Goal: Task Accomplishment & Management: Manage account settings

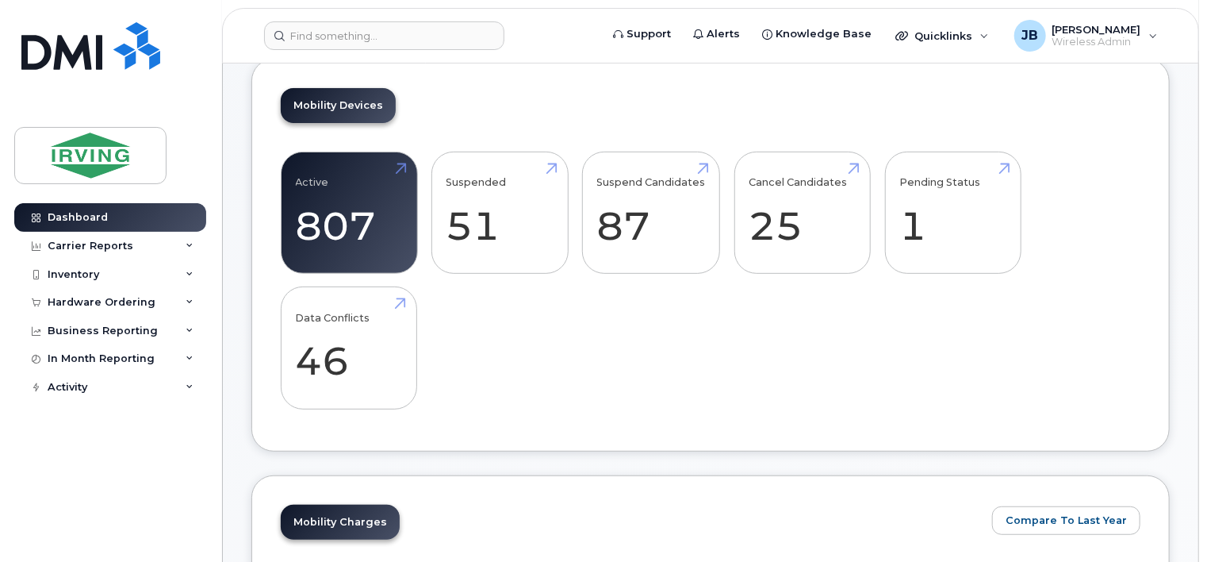
scroll to position [238, 0]
click at [77, 305] on div "Hardware Ordering" at bounding box center [102, 302] width 108 height 13
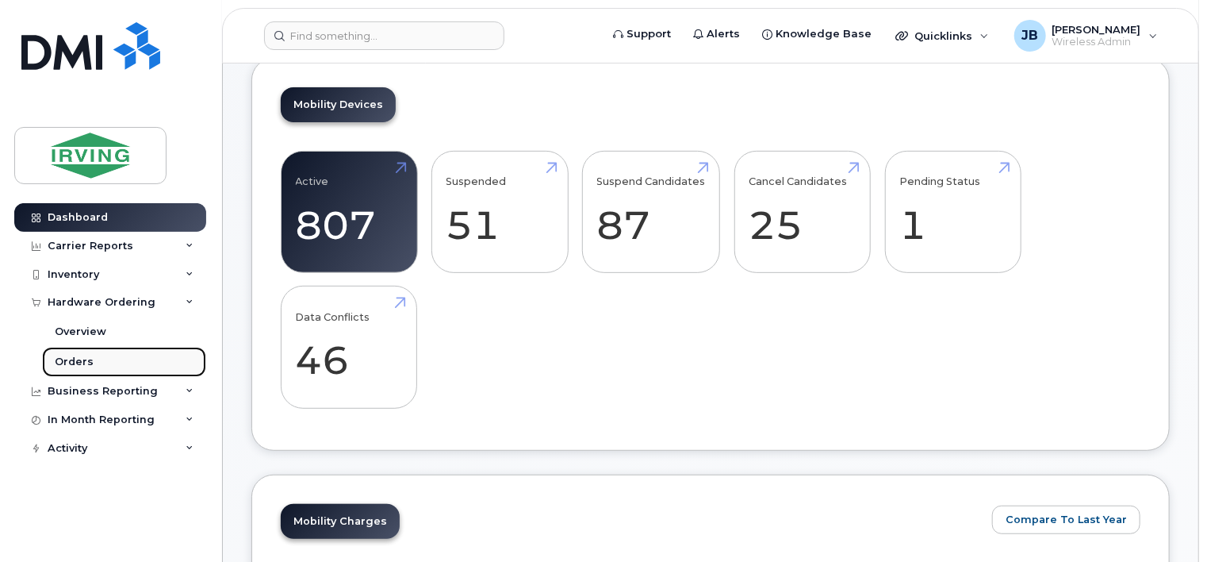
click at [84, 361] on div "Orders" at bounding box center [74, 362] width 39 height 14
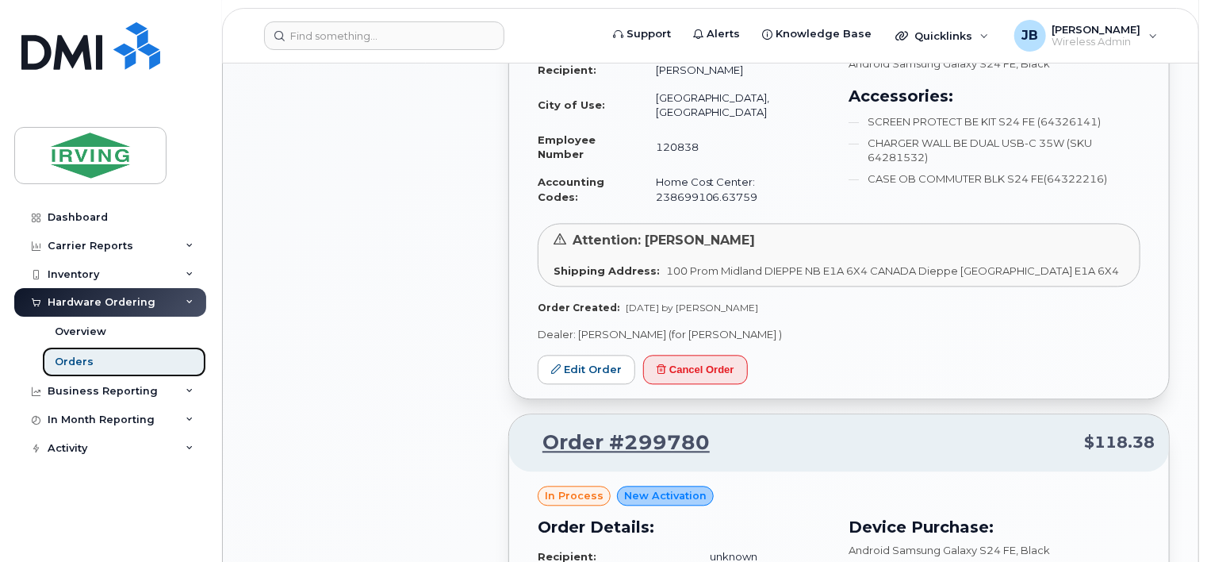
scroll to position [1586, 0]
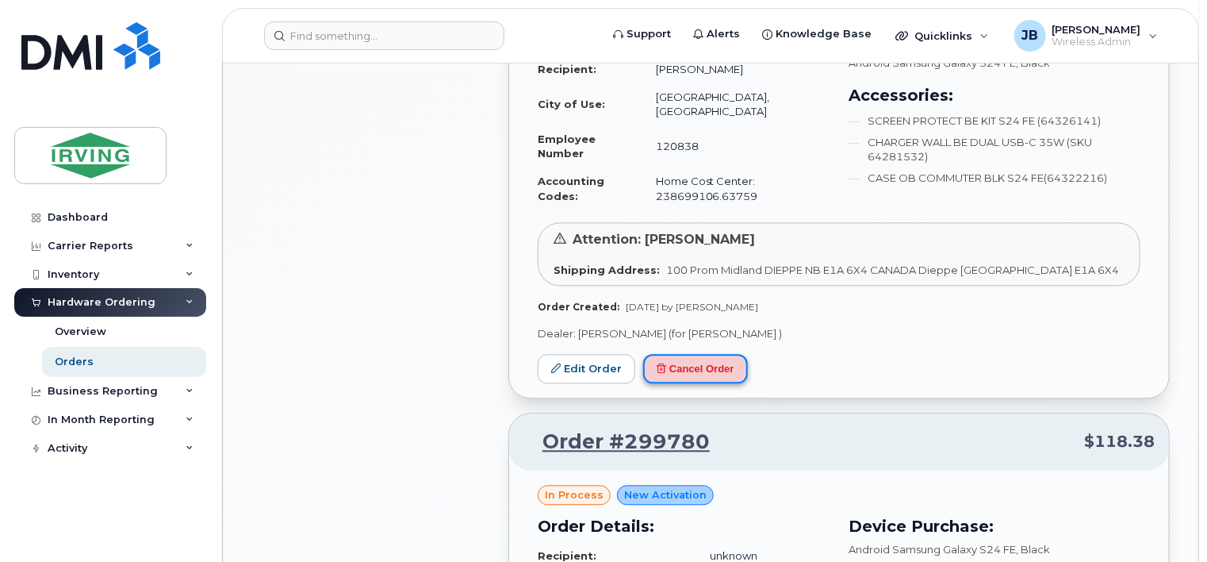
click at [704, 354] on button "Cancel Order" at bounding box center [695, 368] width 105 height 29
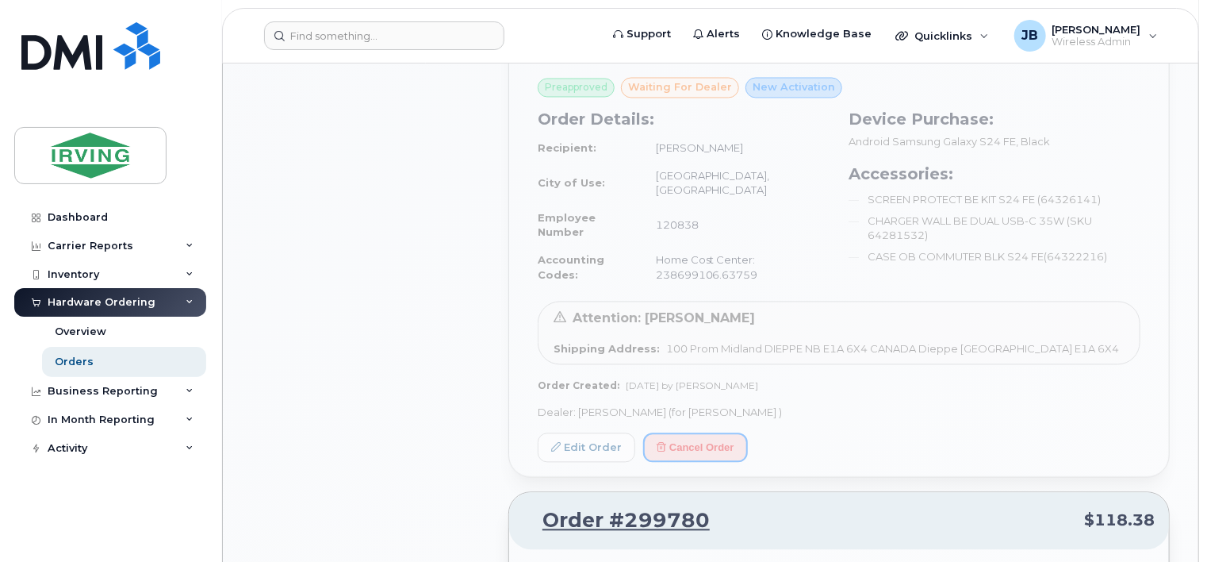
scroll to position [1428, 0]
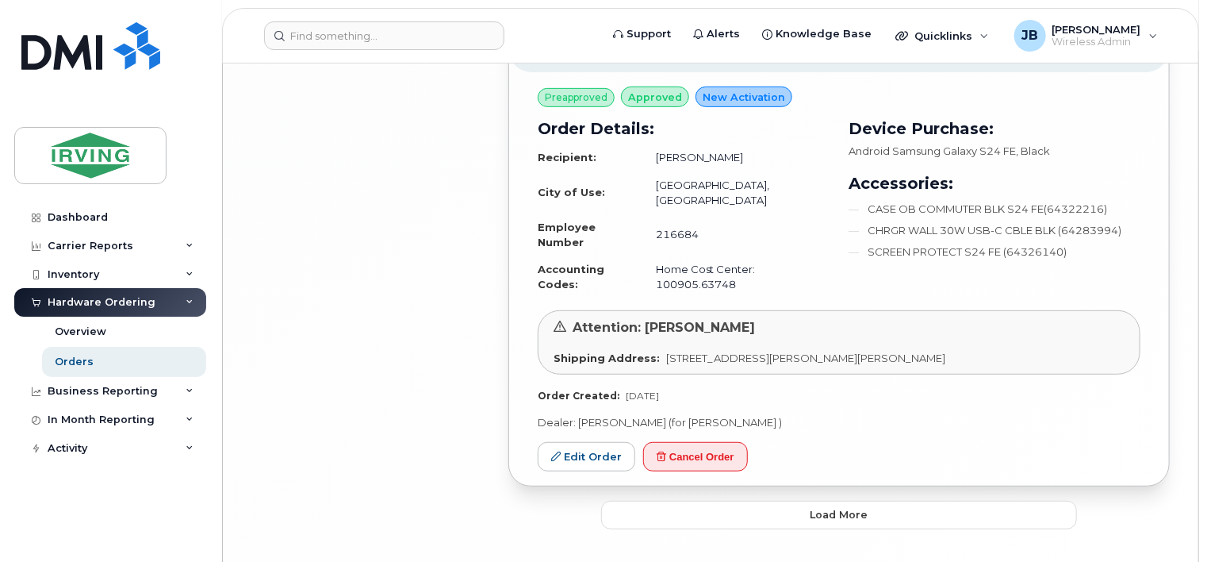
scroll to position [3315, 0]
click at [841, 500] on button "Load more" at bounding box center [839, 514] width 476 height 29
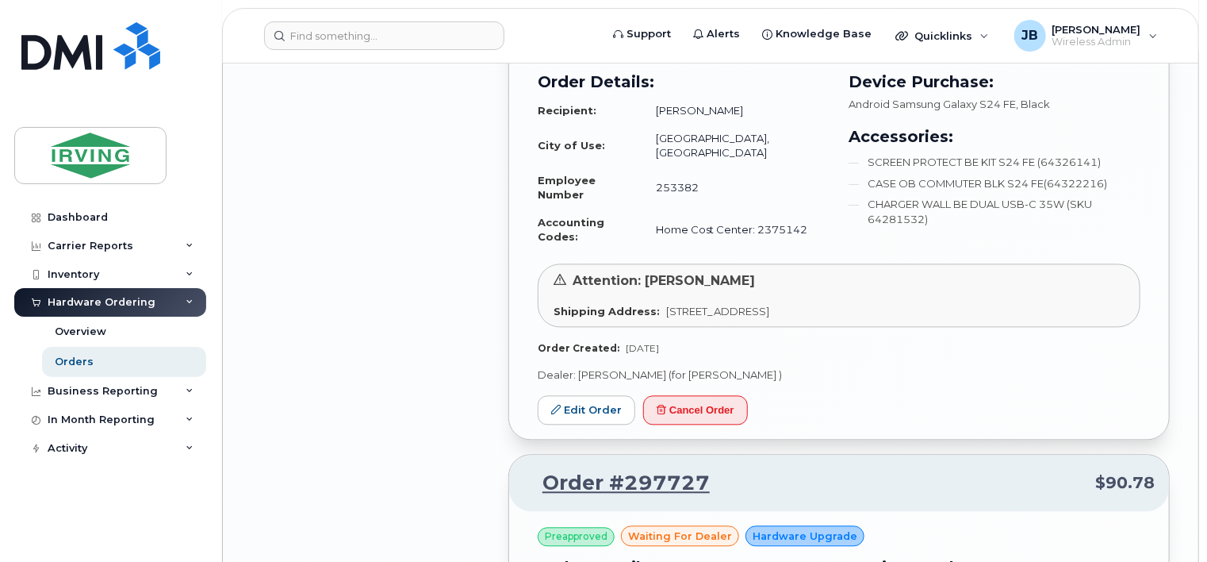
scroll to position [4505, 0]
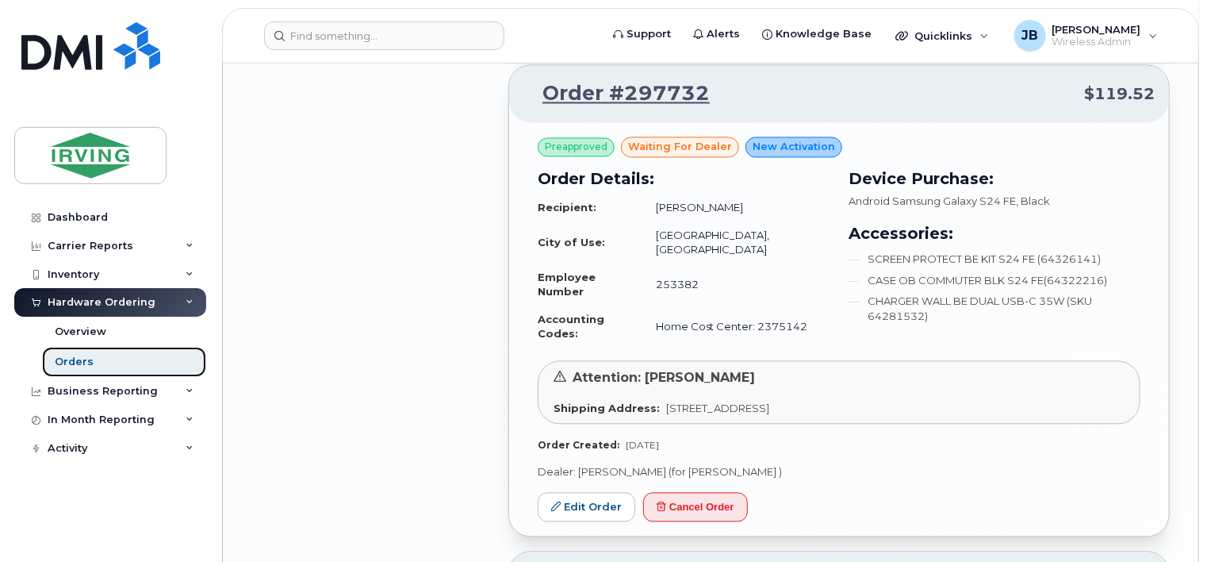
click at [67, 362] on div "Orders" at bounding box center [74, 362] width 39 height 14
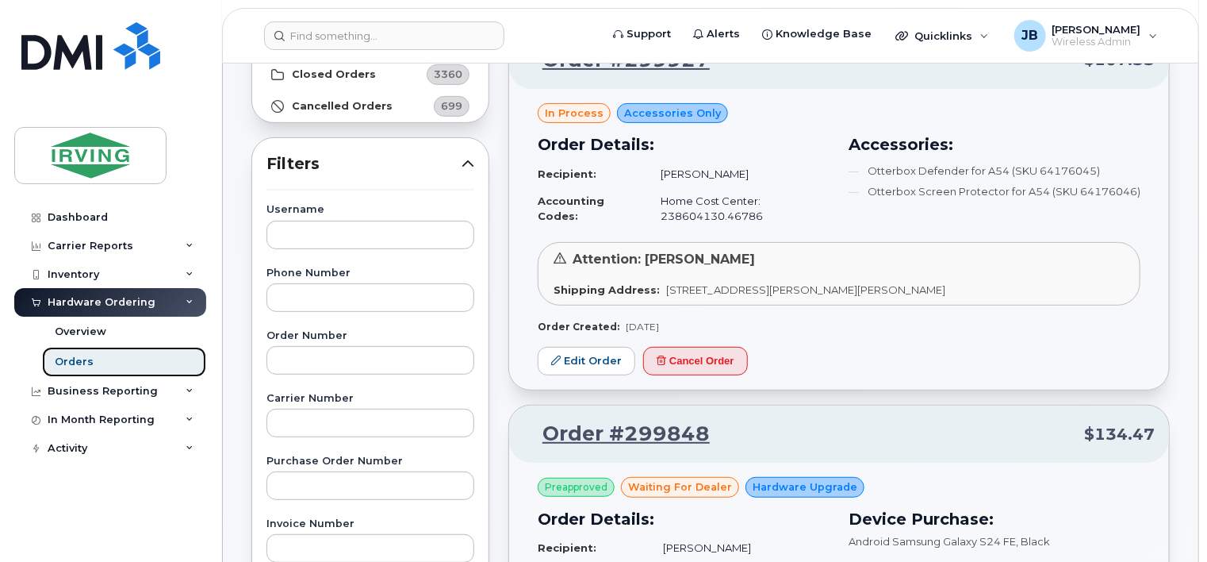
scroll to position [79, 0]
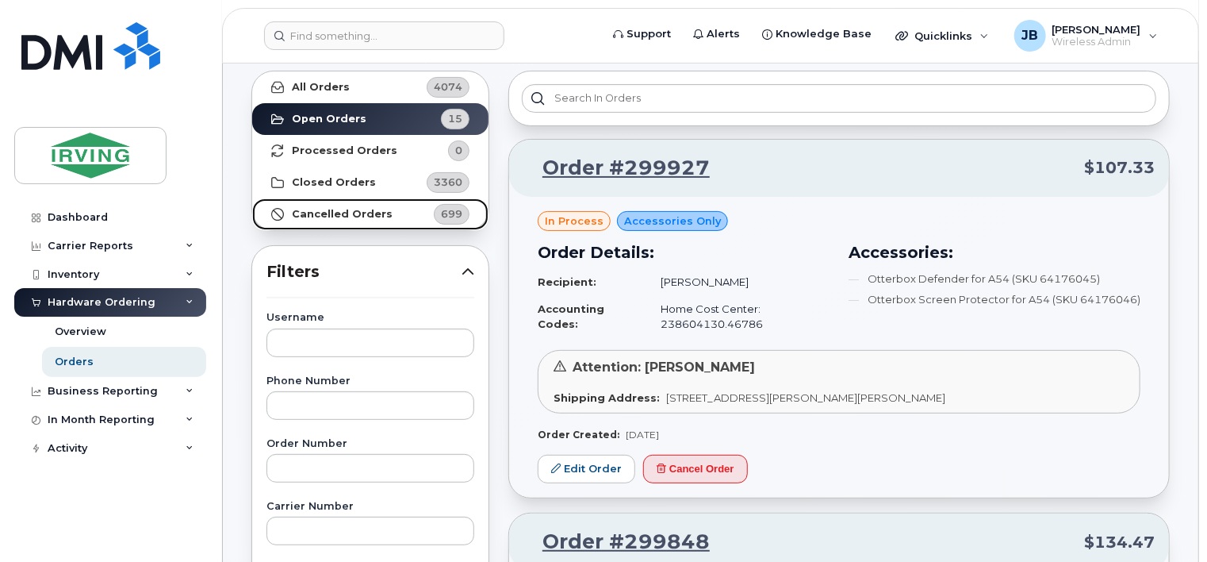
click at [358, 216] on strong "Cancelled Orders" at bounding box center [342, 214] width 101 height 13
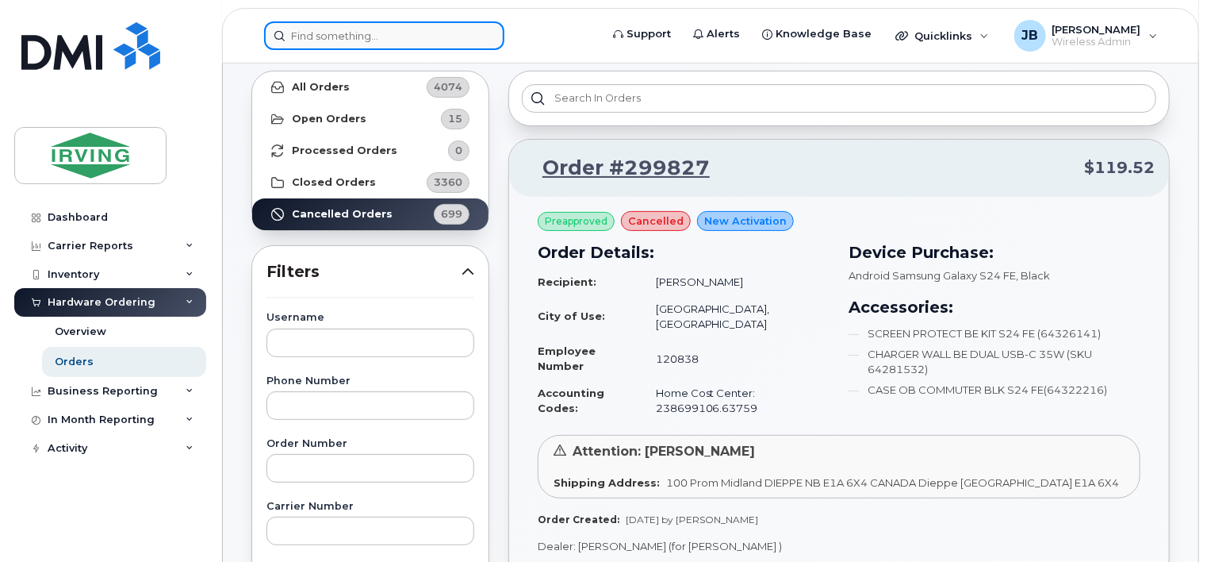
click at [376, 38] on input at bounding box center [384, 35] width 240 height 29
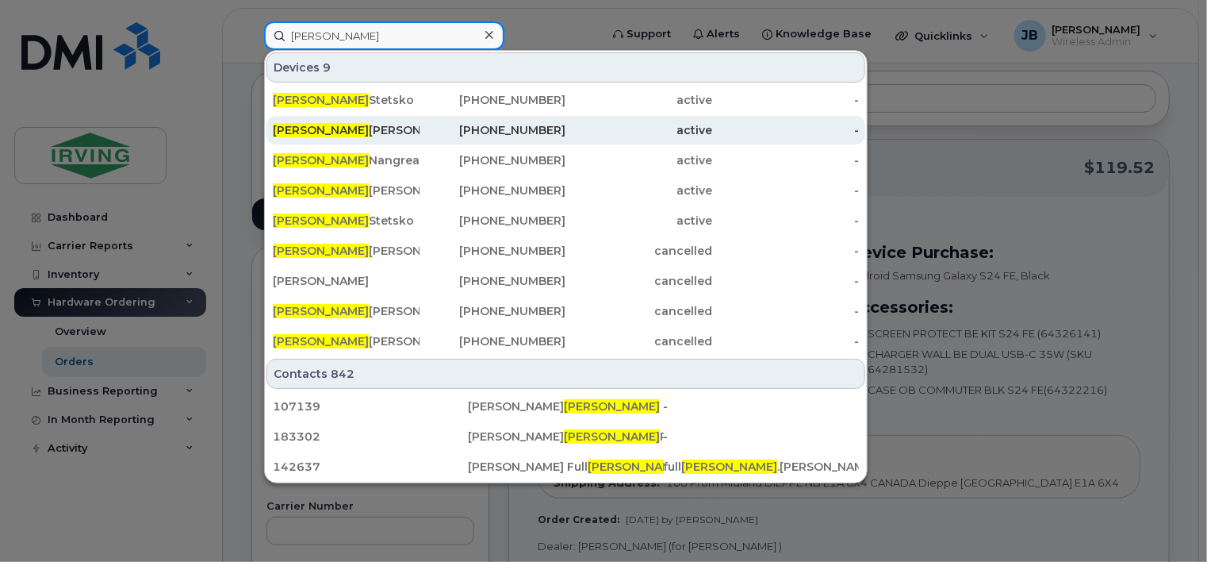
type input "james"
click at [554, 130] on div "506-380-3945" at bounding box center [493, 130] width 147 height 16
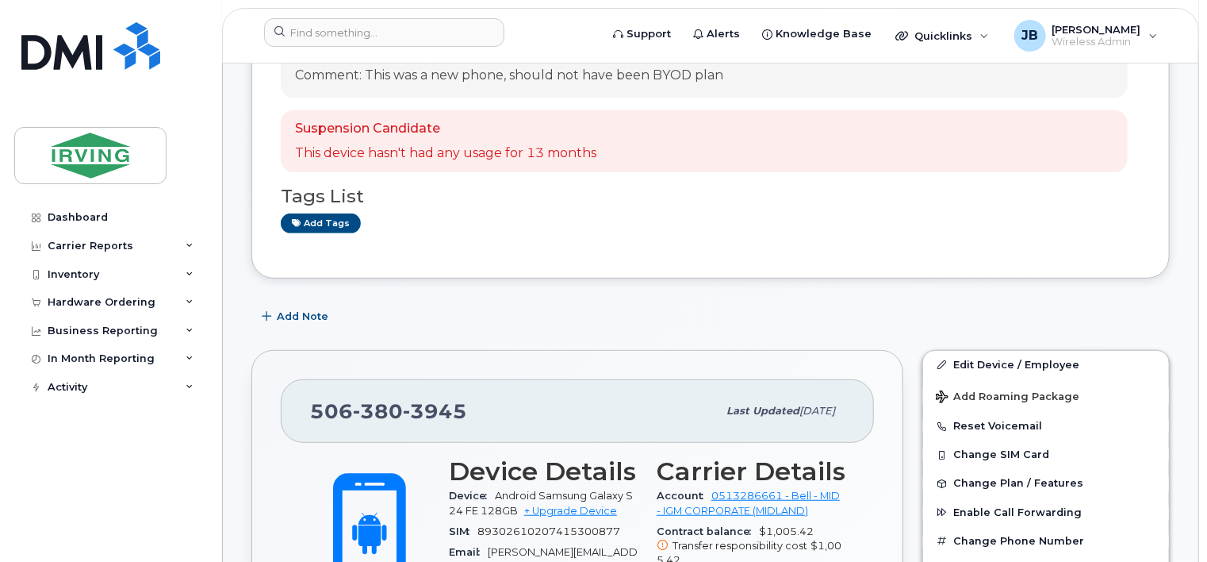
scroll to position [317, 0]
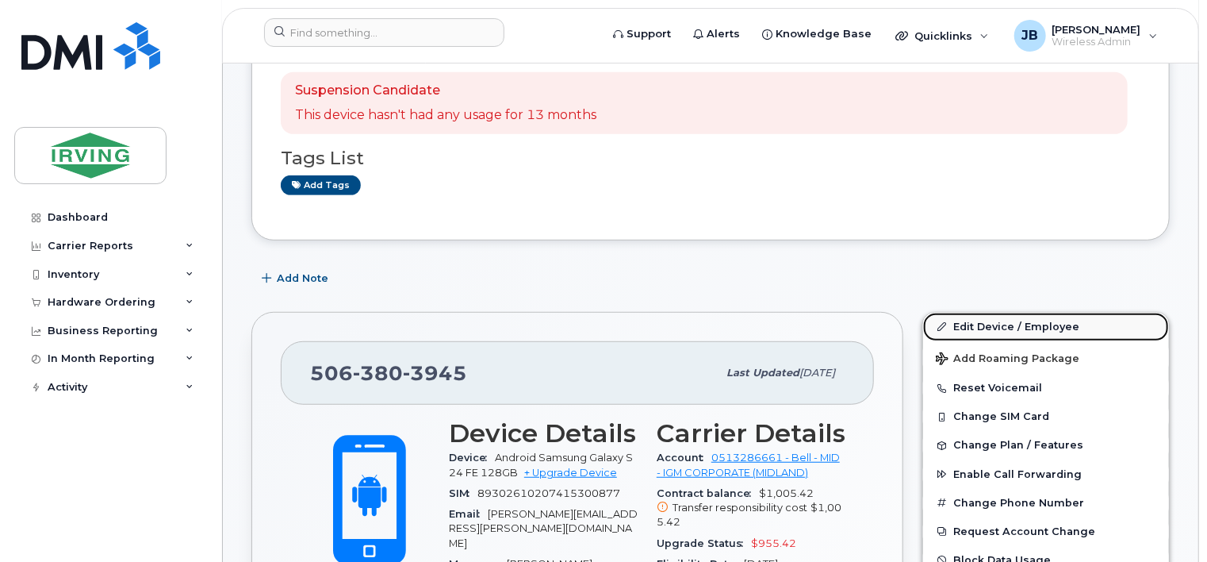
click at [992, 312] on link "Edit Device / Employee" at bounding box center [1046, 326] width 246 height 29
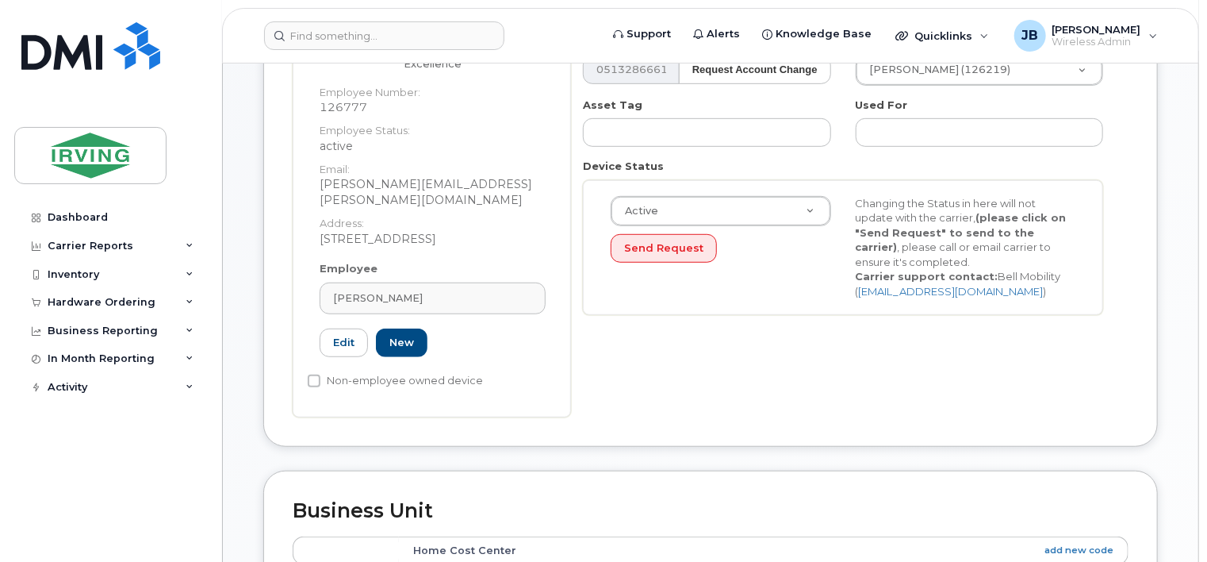
scroll to position [397, 0]
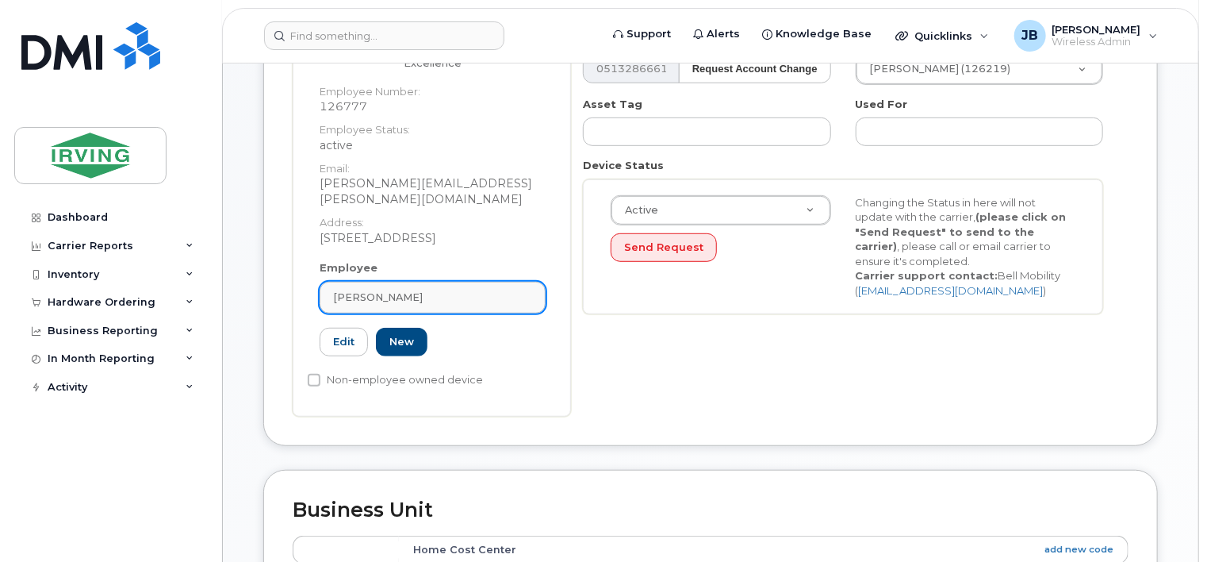
click at [425, 289] on div "James Gunn" at bounding box center [432, 296] width 199 height 15
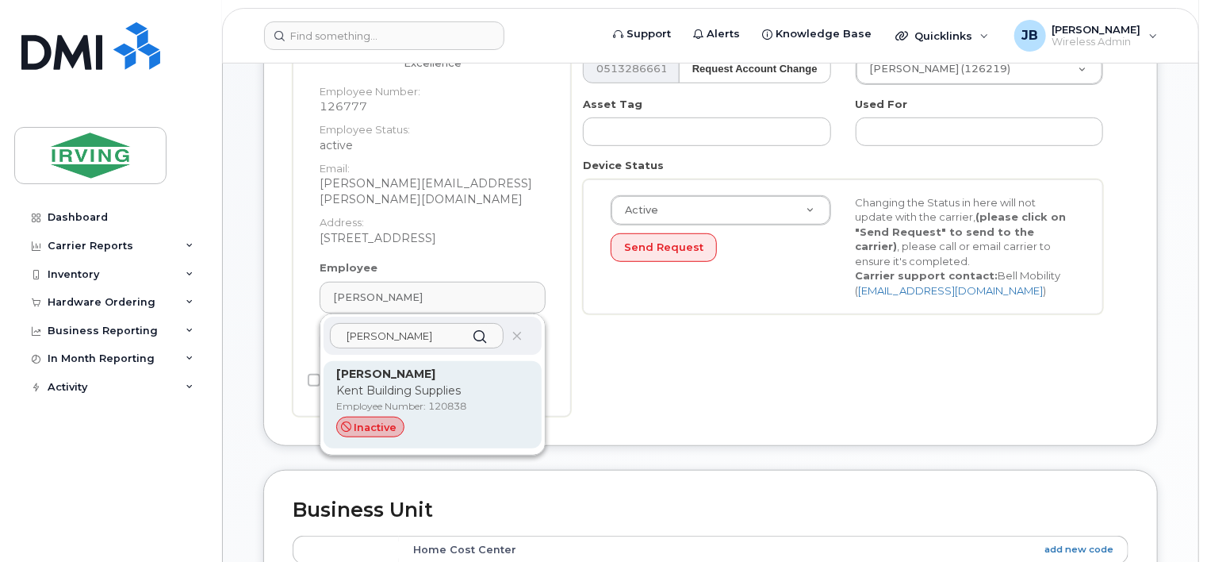
type input "wayne wal"
click at [373, 382] on p "Kent Building Supplies" at bounding box center [432, 390] width 193 height 17
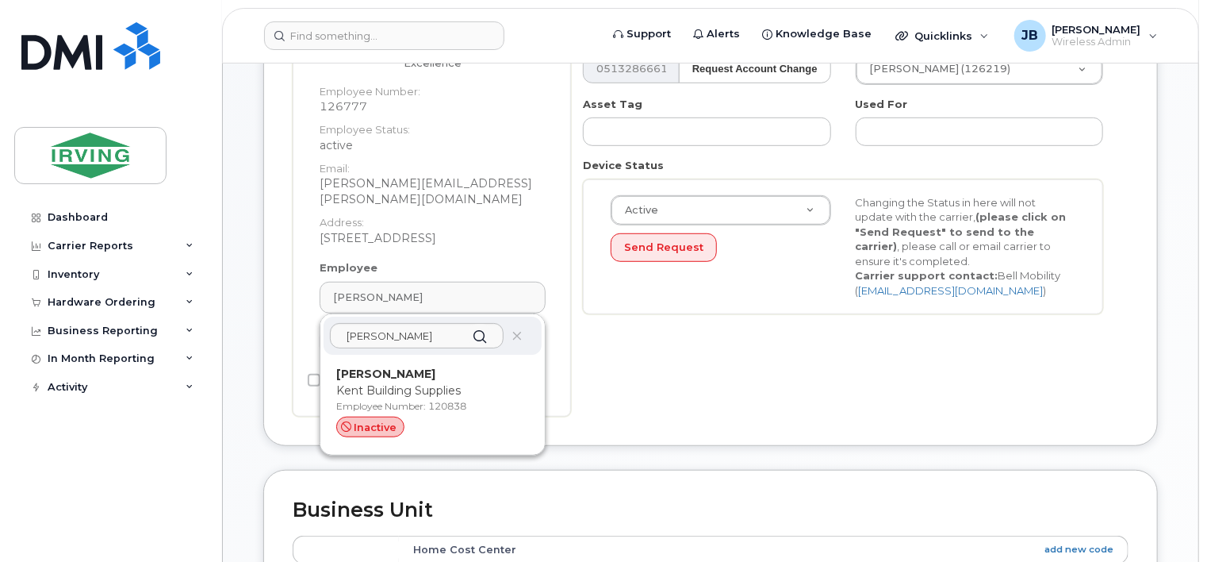
type input "120838"
type input "[PERSON_NAME]"
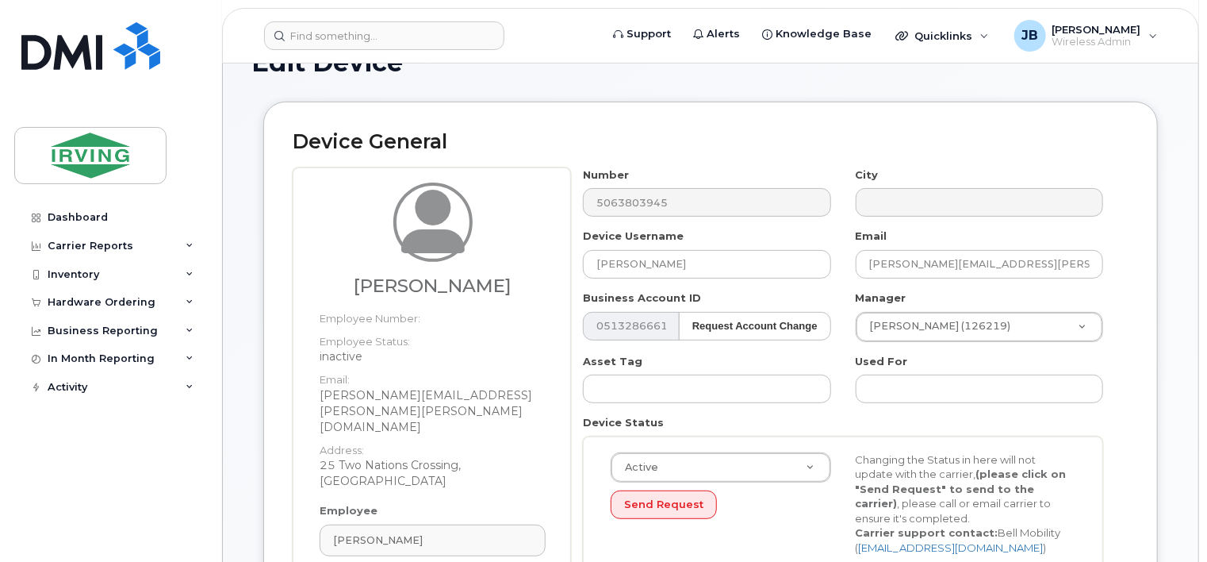
scroll to position [79, 0]
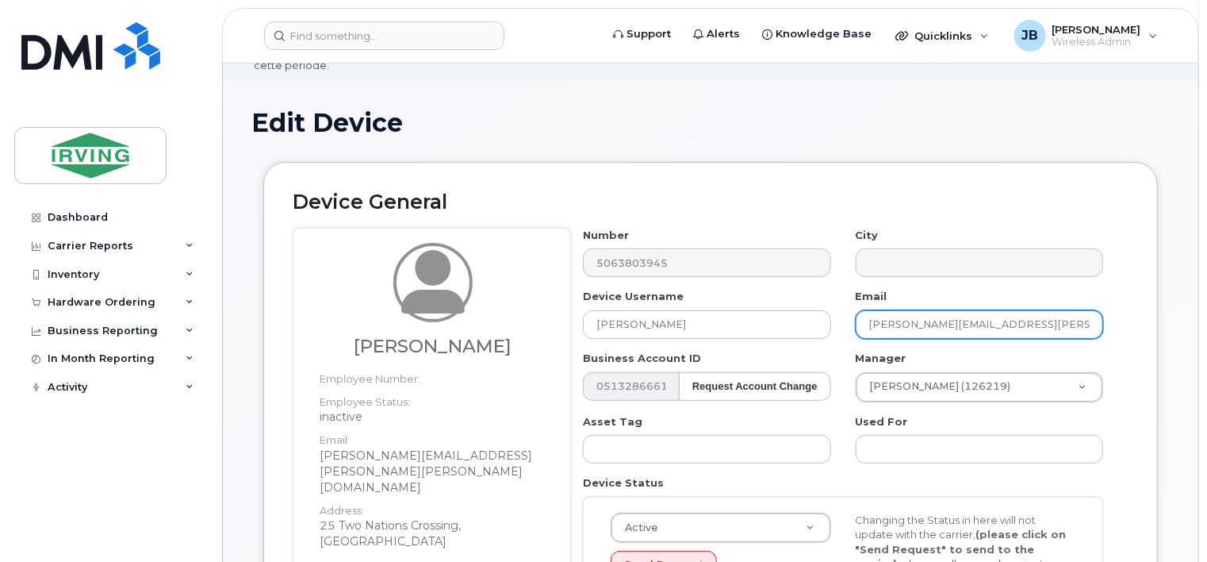
drag, startPoint x: 949, startPoint y: 309, endPoint x: 991, endPoint y: 298, distance: 42.7
click at [995, 310] on input "walton.wayne@kent.ca" at bounding box center [979, 324] width 247 height 29
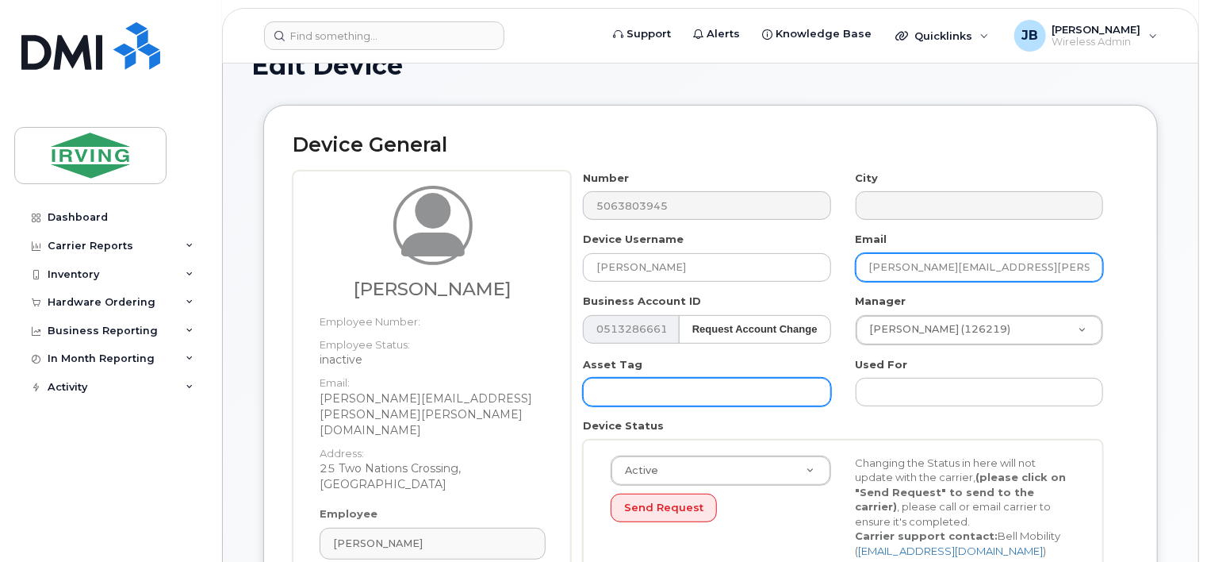
scroll to position [159, 0]
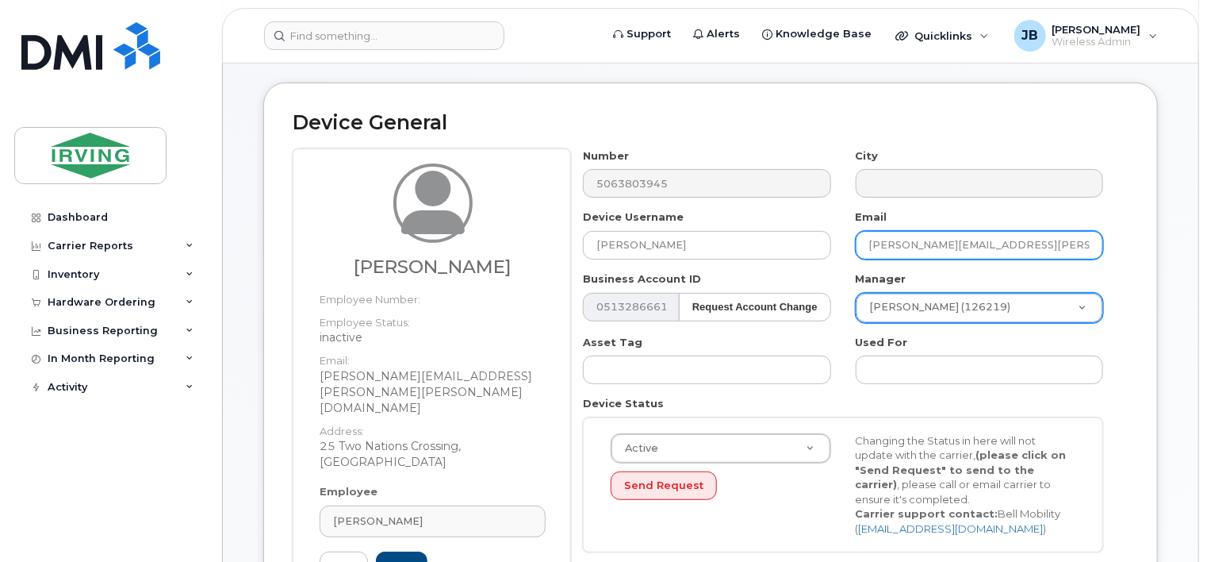
type input "walton.wayne@jdirving.com"
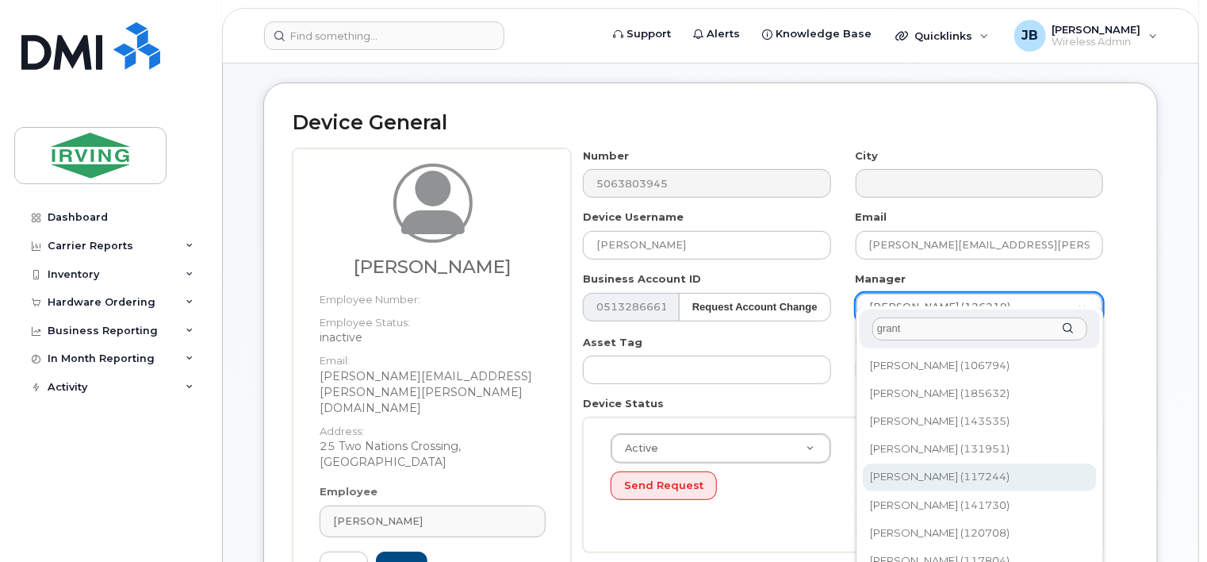
type input "grant"
type input "1457447"
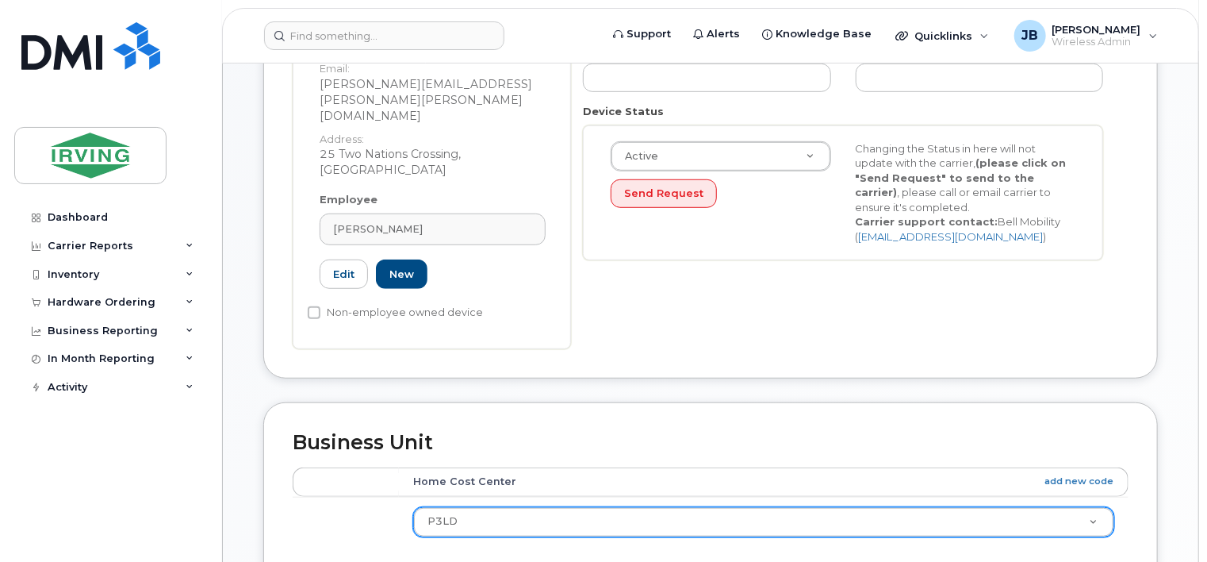
scroll to position [476, 0]
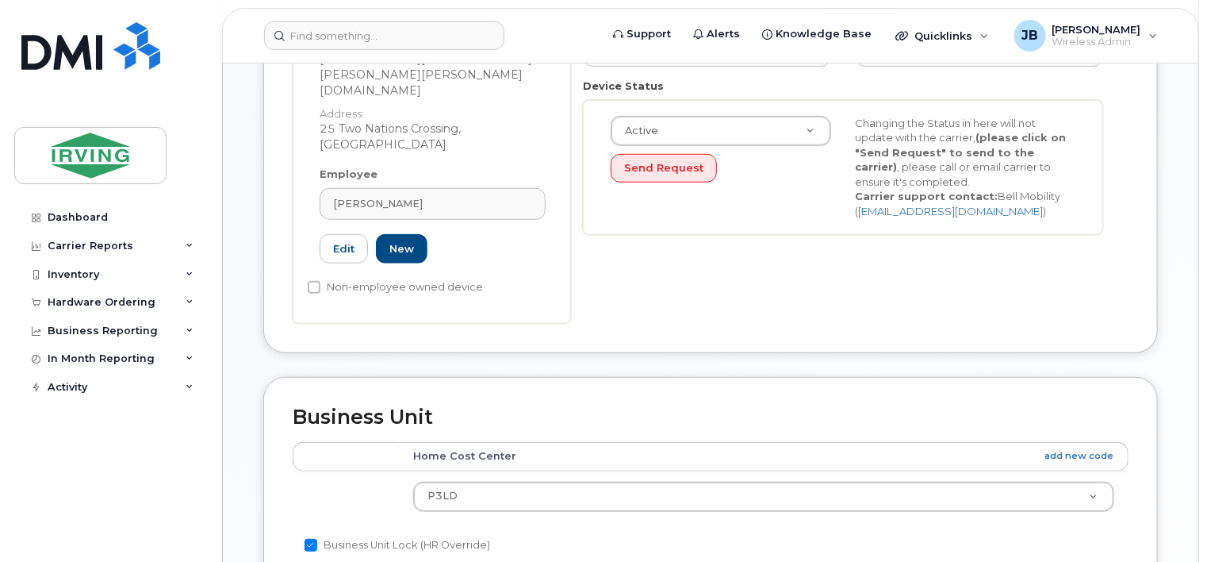
click at [311, 539] on input "Business Unit Lock (HR Override)" at bounding box center [311, 545] width 13 height 13
checkbox input "false"
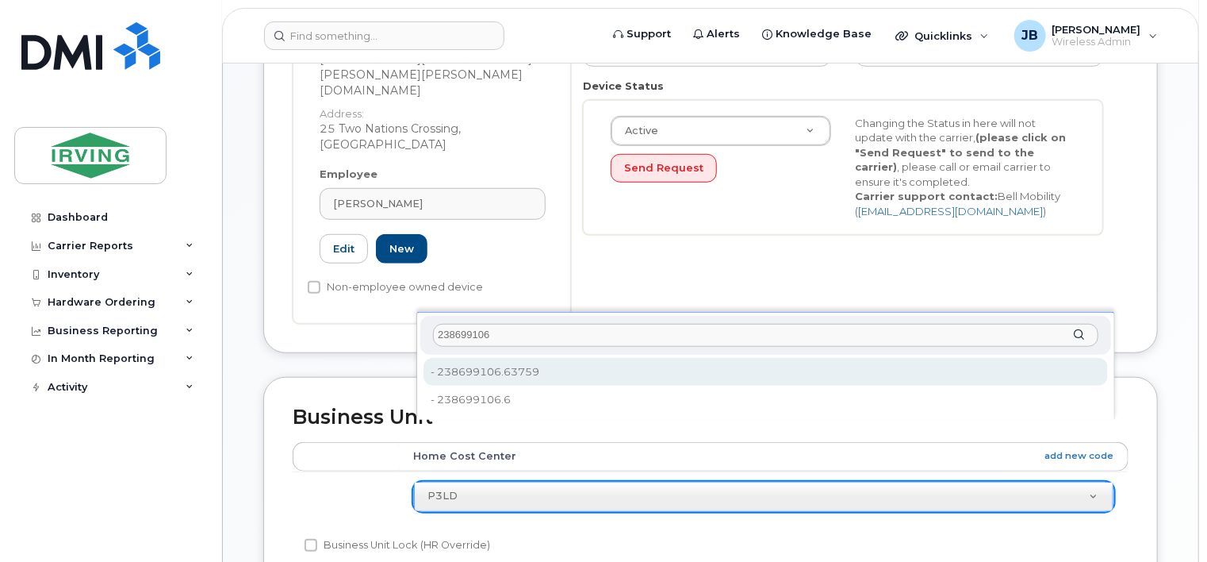
type input "238699106"
type input "4785621"
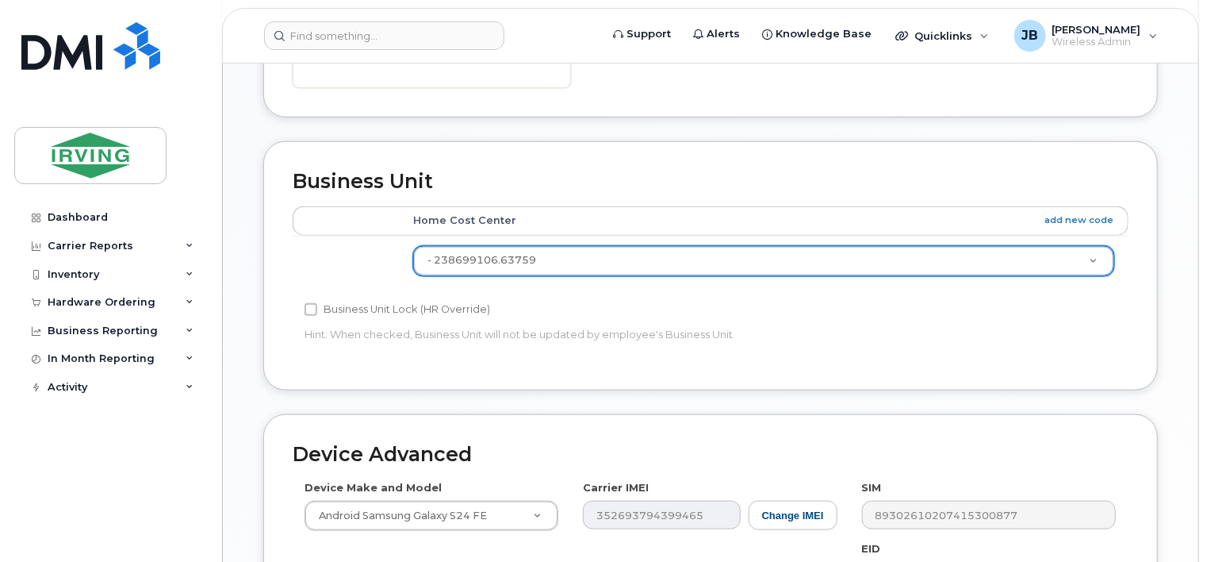
scroll to position [714, 0]
click at [315, 301] on input "Business Unit Lock (HR Override)" at bounding box center [311, 307] width 13 height 13
checkbox input "true"
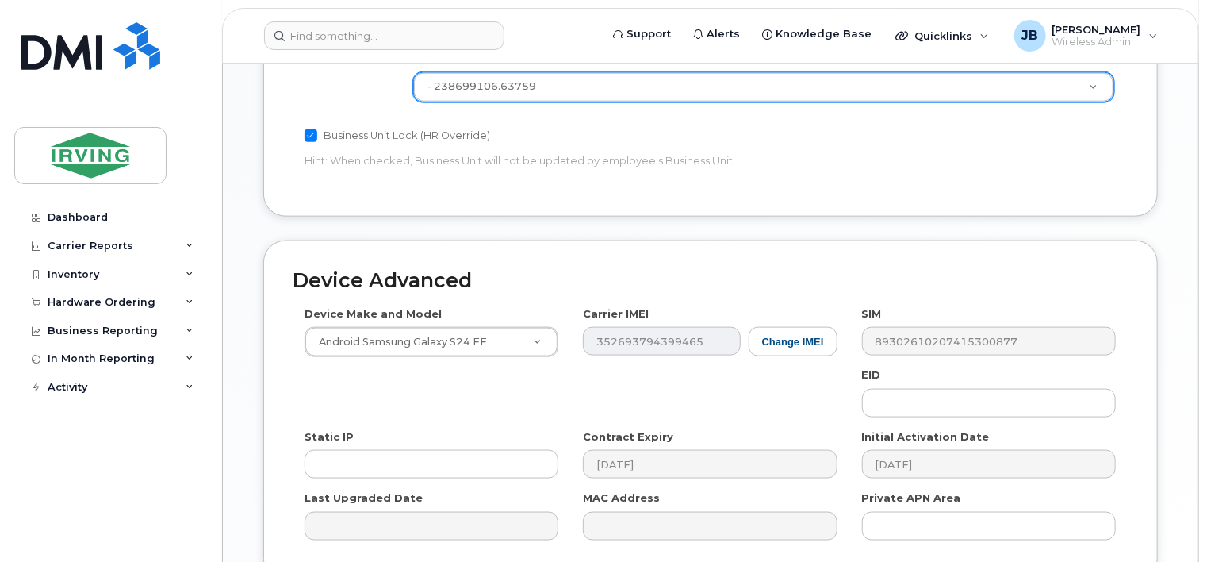
scroll to position [972, 0]
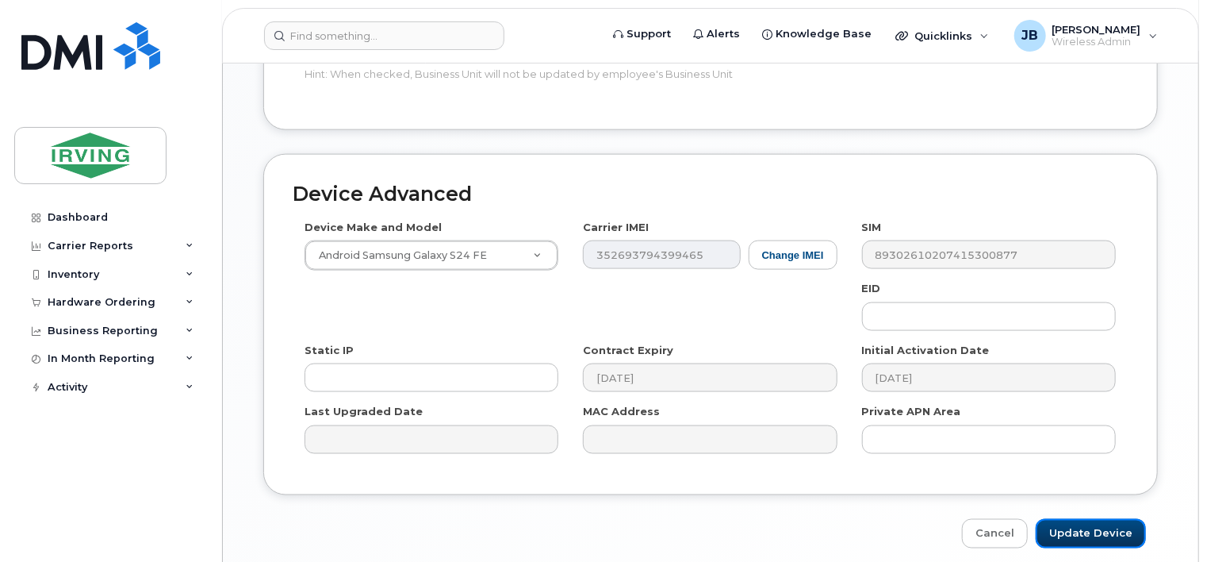
drag, startPoint x: 1087, startPoint y: 463, endPoint x: 805, endPoint y: 412, distance: 287.0
click at [1087, 519] on input "Update Device" at bounding box center [1091, 533] width 110 height 29
type input "Saving..."
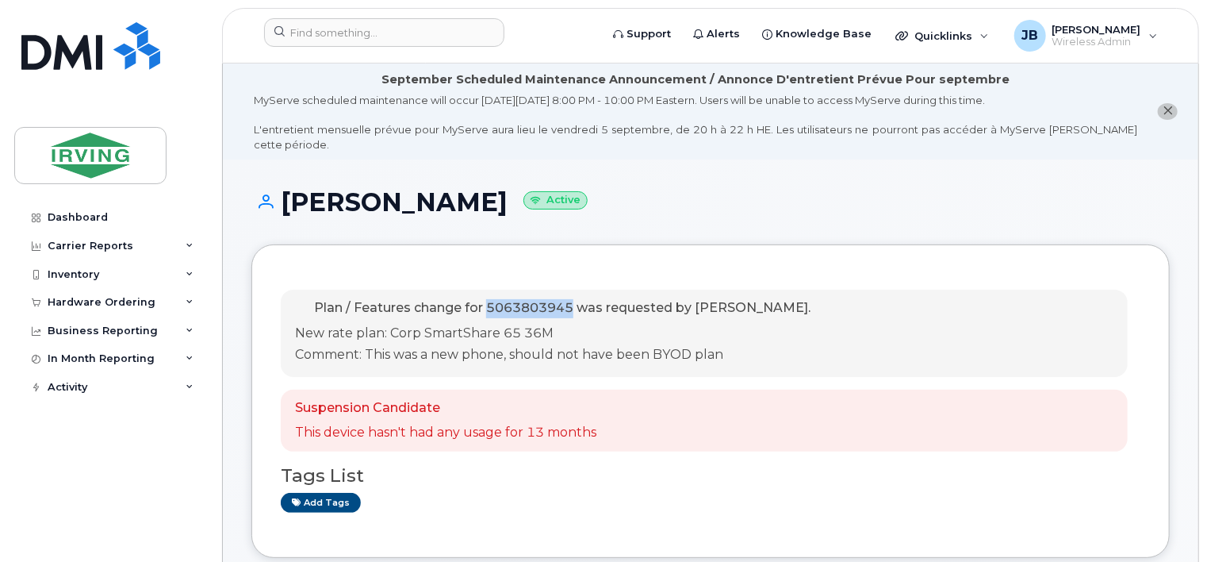
drag, startPoint x: 573, startPoint y: 293, endPoint x: 489, endPoint y: 284, distance: 85.3
click at [489, 299] on p "Plan / Features change for 5063803945 was requested by [PERSON_NAME]." at bounding box center [553, 308] width 516 height 19
drag, startPoint x: 489, startPoint y: 283, endPoint x: 529, endPoint y: 294, distance: 41.9
copy span "5063803945"
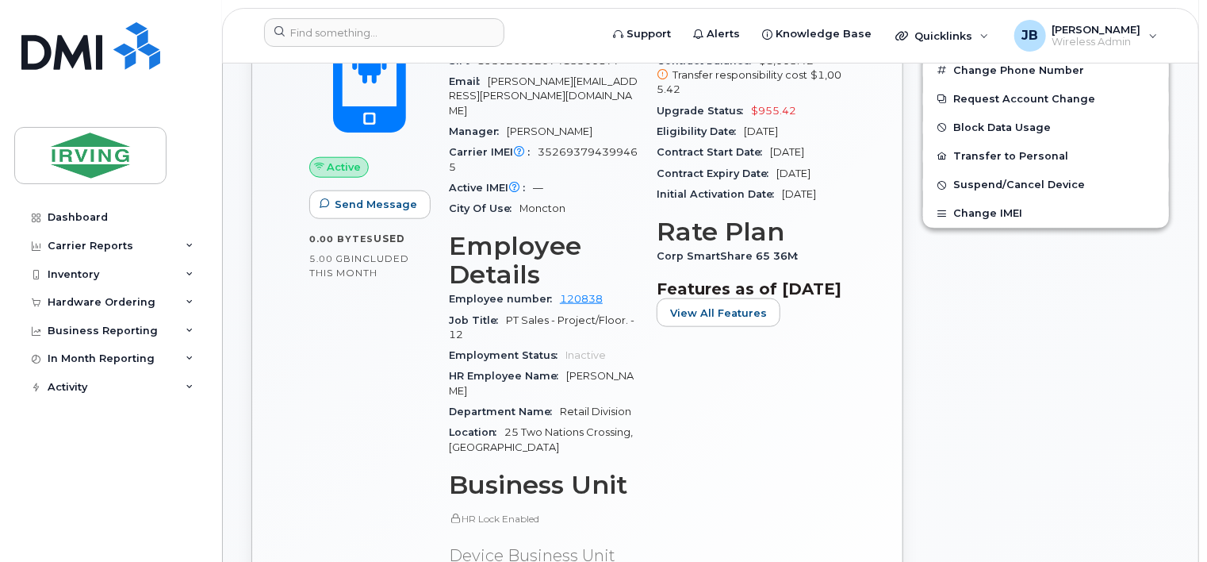
scroll to position [952, 0]
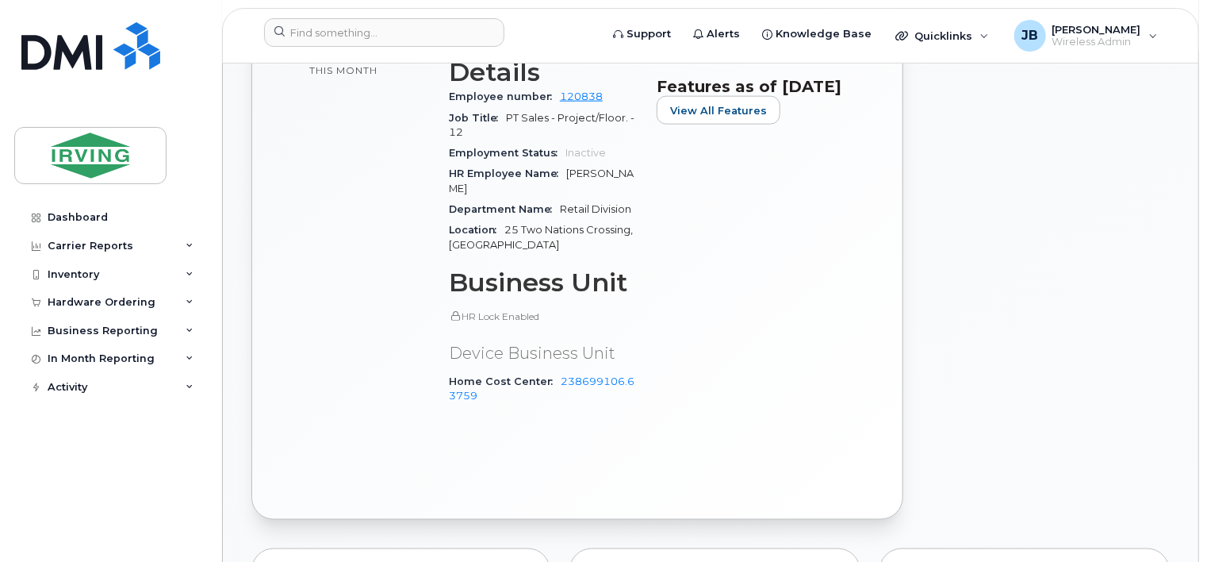
click at [313, 389] on div "Active Send Message 0.00 Bytes  used 5.00 GB  included this month Device Detail…" at bounding box center [577, 130] width 593 height 720
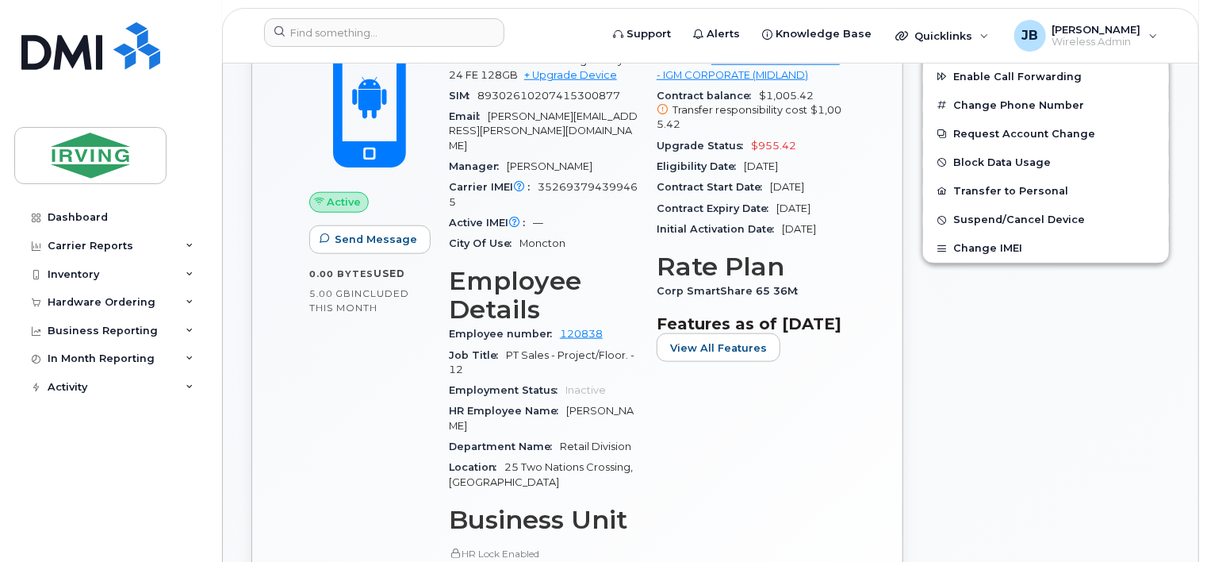
scroll to position [714, 0]
